Goal: Information Seeking & Learning: Learn about a topic

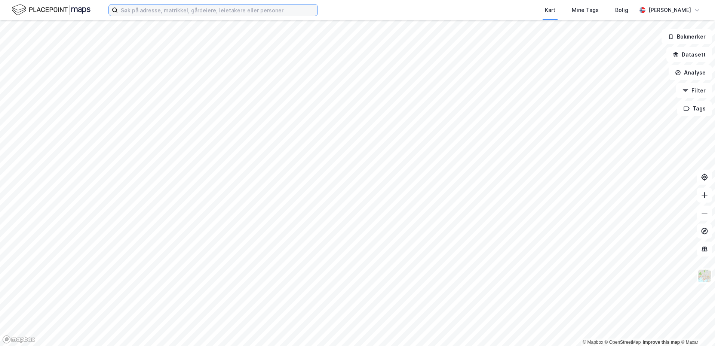
click at [163, 10] on input at bounding box center [218, 9] width 200 height 11
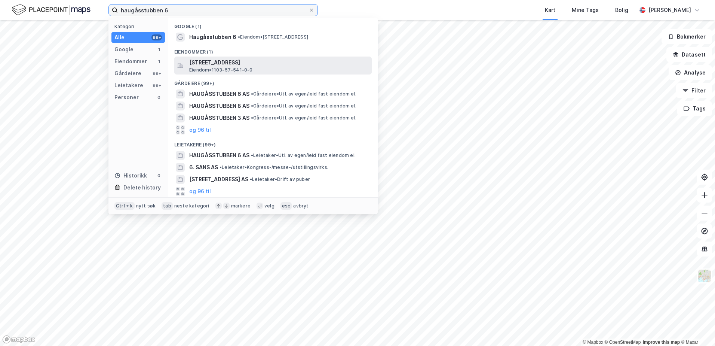
type input "haugåsstubben 6"
click at [248, 65] on span "[STREET_ADDRESS]" at bounding box center [279, 62] width 180 height 9
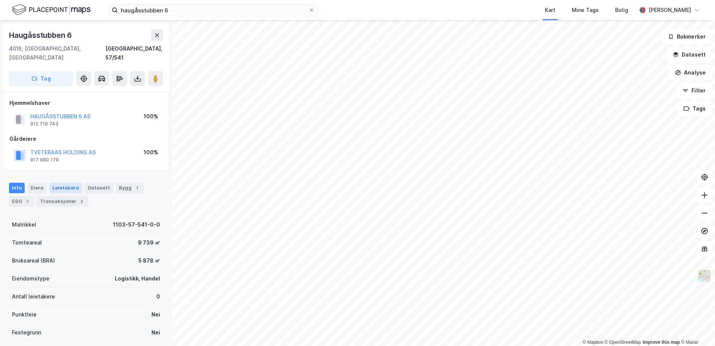
click at [58, 183] on div "Leietakere" at bounding box center [65, 188] width 33 height 10
